Goal: Task Accomplishment & Management: Manage account settings

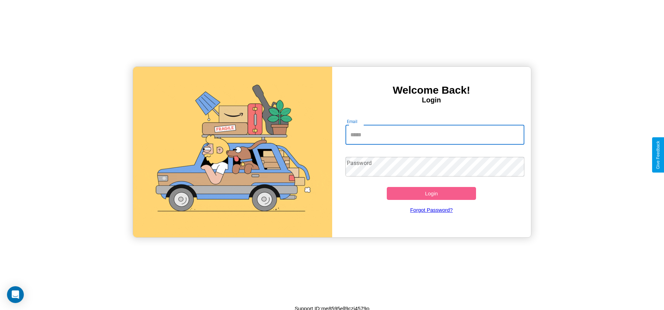
click at [434, 135] on input "Email" at bounding box center [434, 135] width 179 height 20
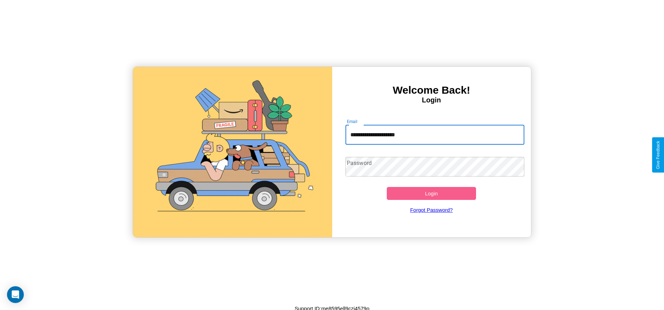
type input "**********"
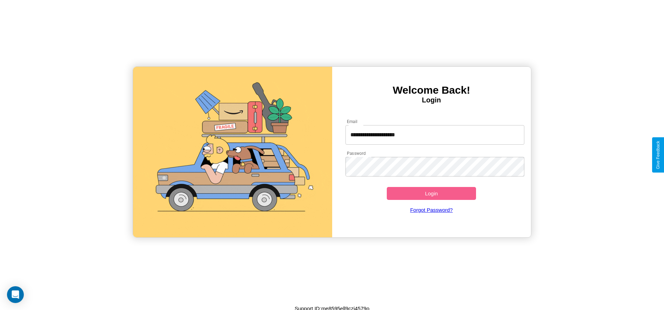
click at [431, 193] on button "Login" at bounding box center [432, 193] width 90 height 13
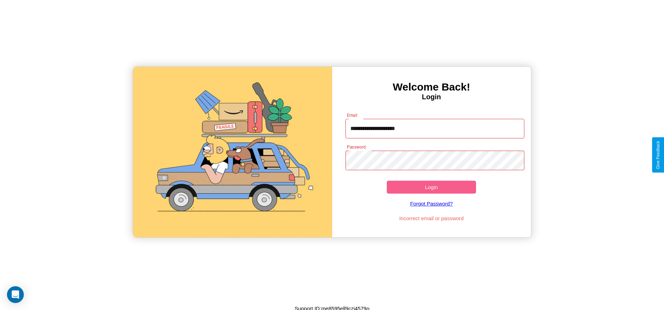
click at [431, 187] on button "Login" at bounding box center [432, 187] width 90 height 13
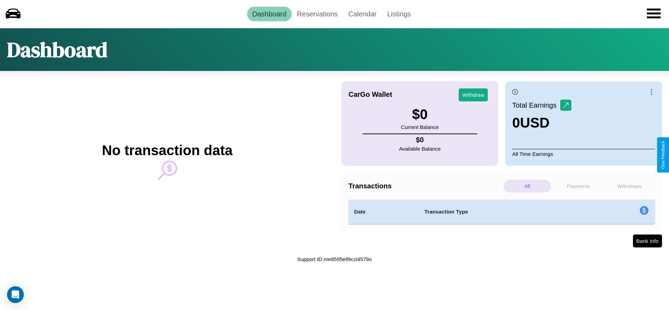
click at [578, 186] on p "Payments" at bounding box center [578, 186] width 48 height 13
click at [629, 186] on p "Withdraws" at bounding box center [630, 186] width 48 height 13
click at [578, 186] on p "Payments" at bounding box center [578, 186] width 48 height 13
click at [362, 14] on link "Calendar" at bounding box center [362, 14] width 39 height 15
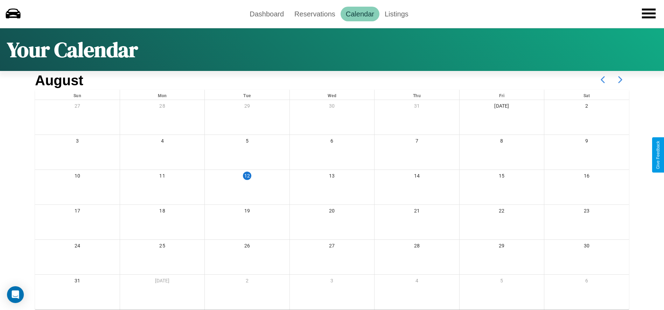
click at [620, 80] on icon at bounding box center [619, 79] width 17 height 17
click at [315, 14] on link "Reservations" at bounding box center [314, 14] width 51 height 15
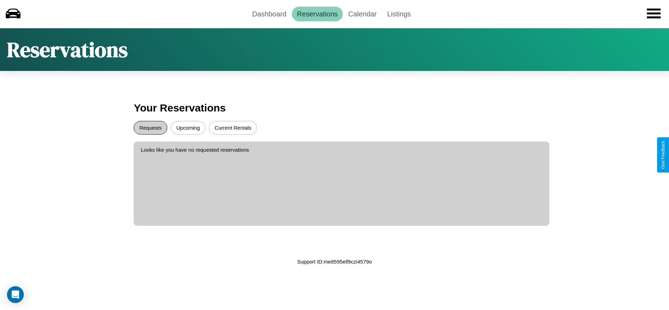
click at [150, 128] on button "Requests" at bounding box center [150, 128] width 33 height 14
click at [233, 128] on button "Current Rentals" at bounding box center [233, 128] width 48 height 14
